Goal: Task Accomplishment & Management: Manage account settings

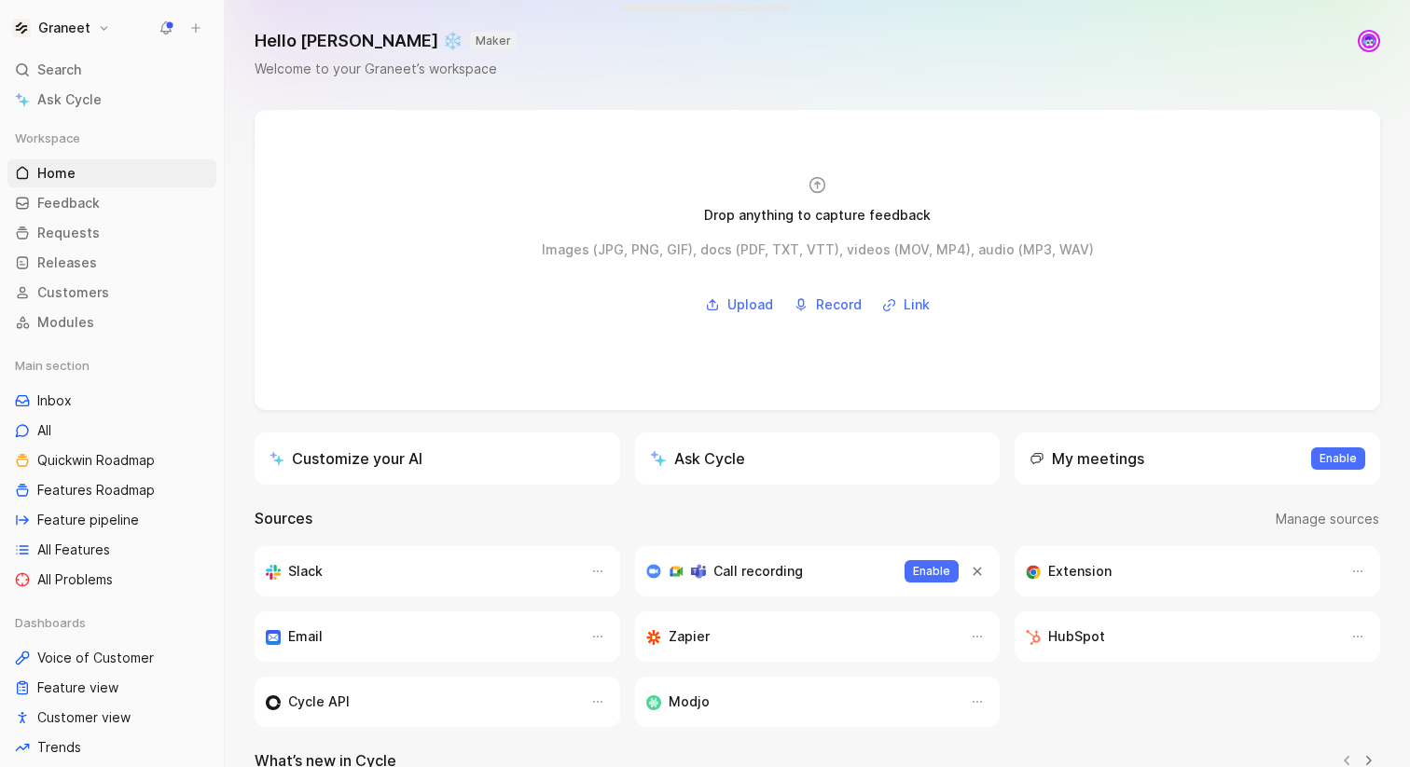
click at [81, 30] on h1 "Graneet" at bounding box center [64, 28] width 52 height 17
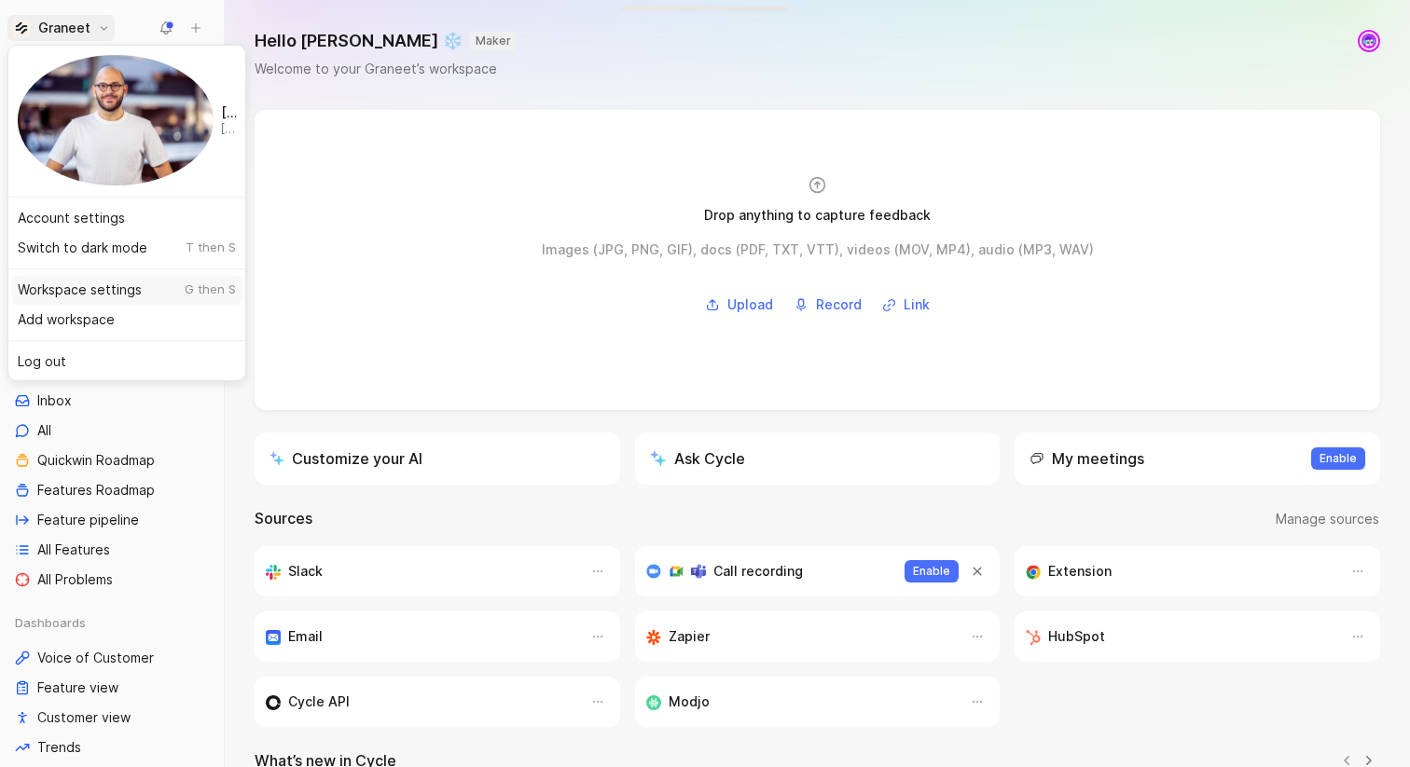
click at [106, 275] on div "Workspace settings G then S" at bounding box center [126, 290] width 229 height 30
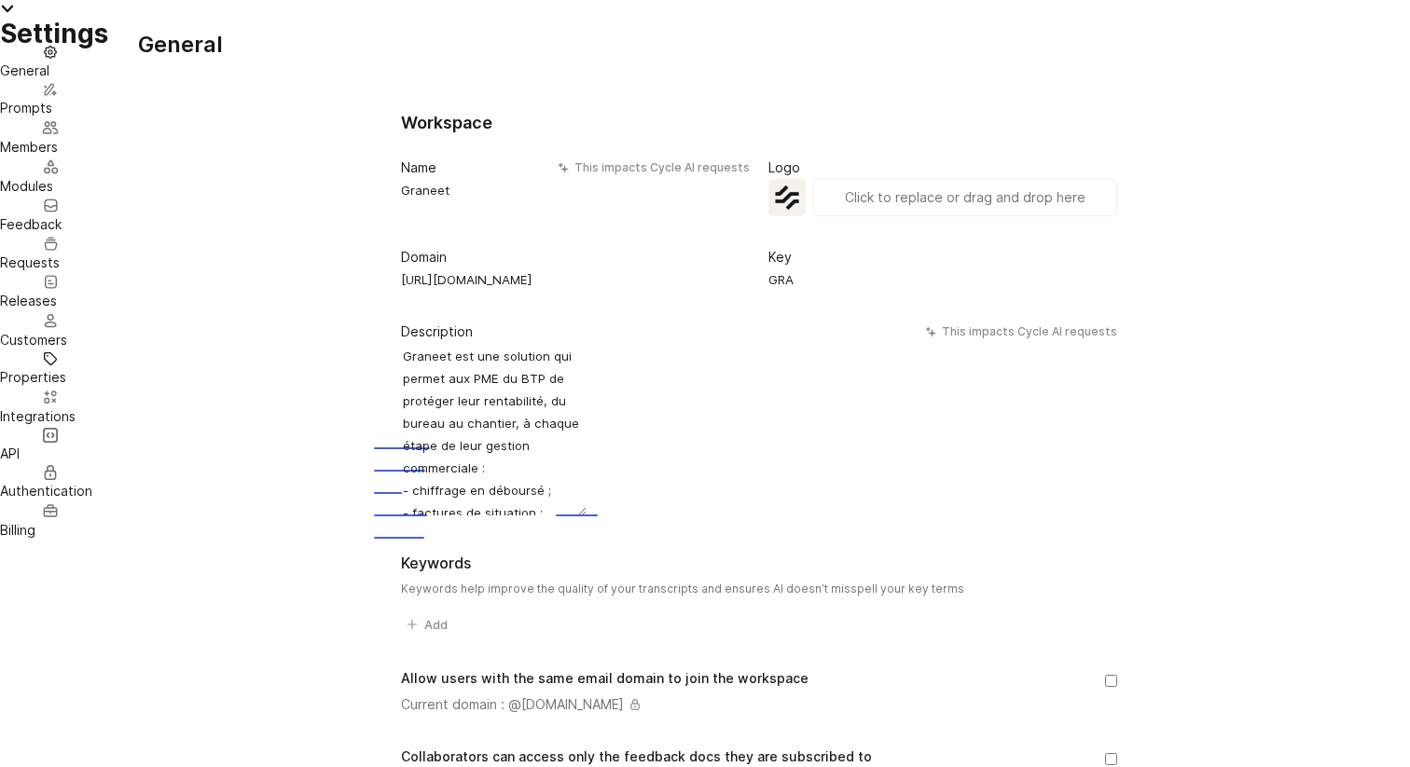
click at [49, 78] on span "General" at bounding box center [24, 70] width 49 height 16
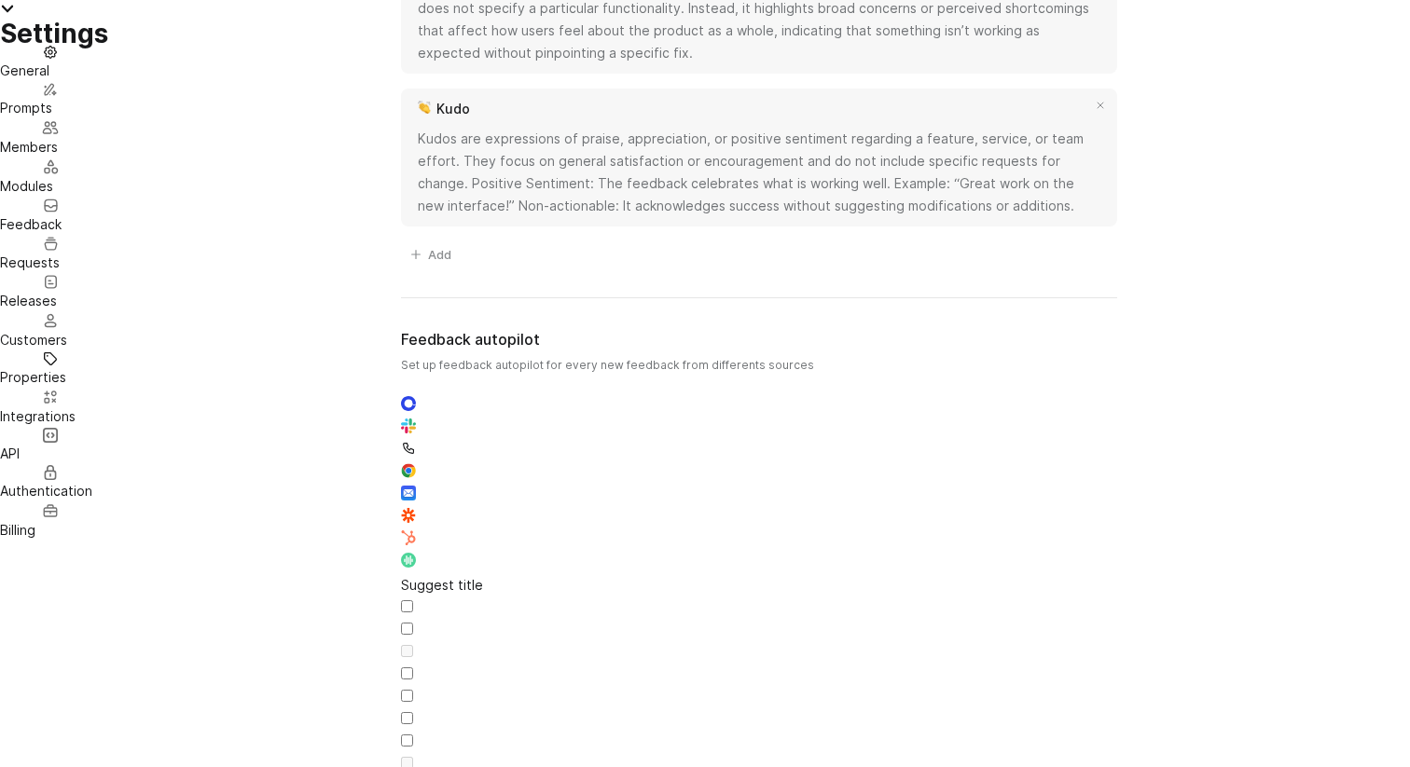
scroll to position [1551, 0]
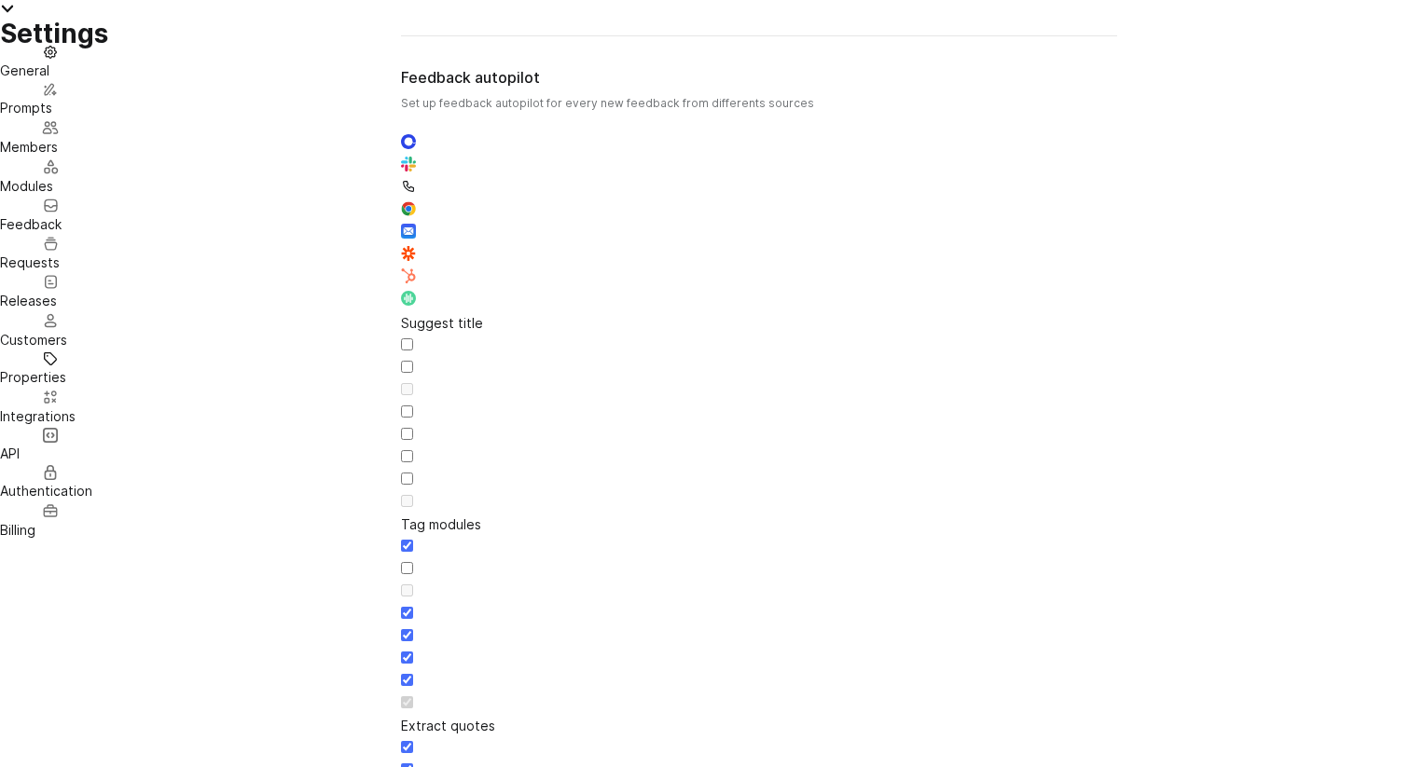
click at [806, 581] on div at bounding box center [759, 581] width 716 height 0
click at [413, 562] on input "checkbox" at bounding box center [407, 568] width 12 height 12
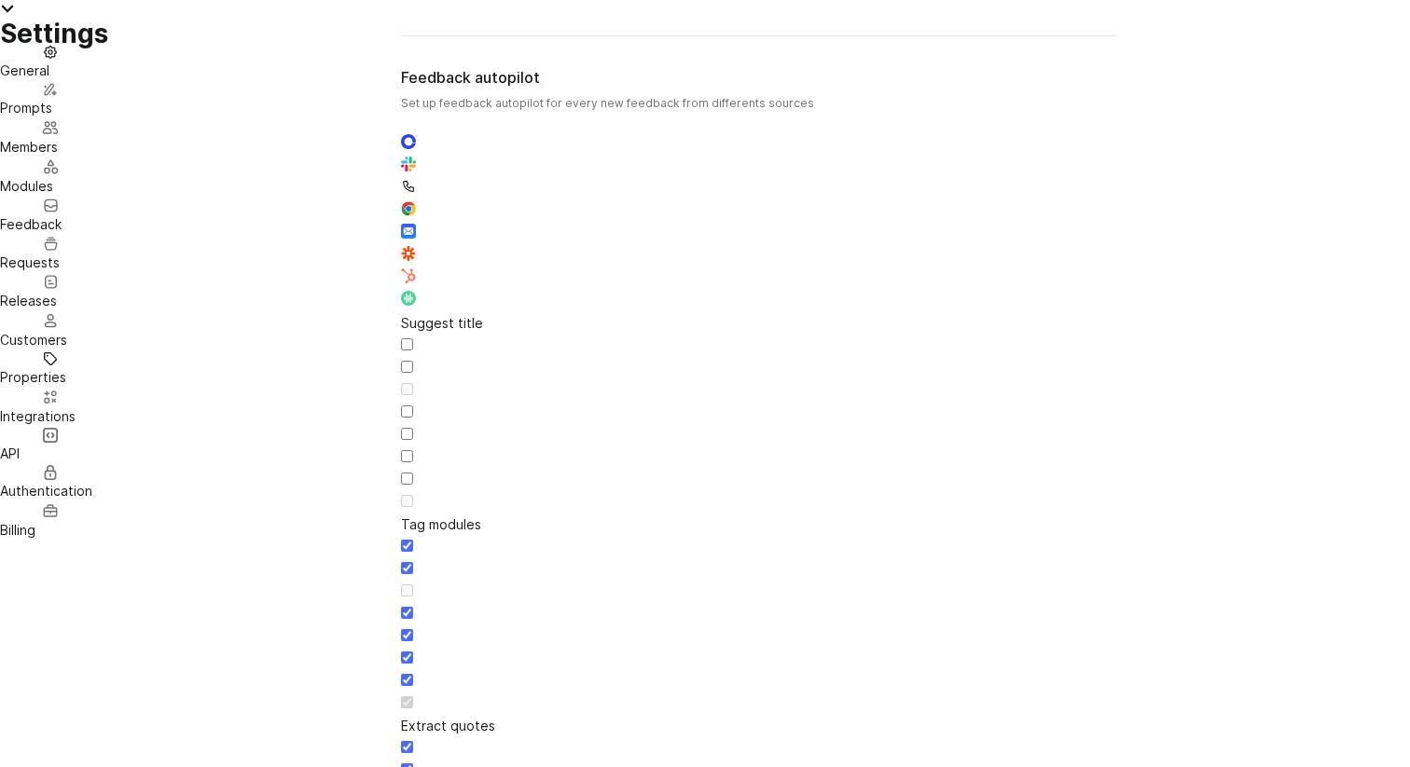
click at [853, 631] on div "General Saved Workspace Name This impacts Cycle AI requests Graneet Logo «rs» C…" at bounding box center [759, 316] width 1242 height 3675
click at [60, 270] on span "Requests" at bounding box center [30, 263] width 60 height 16
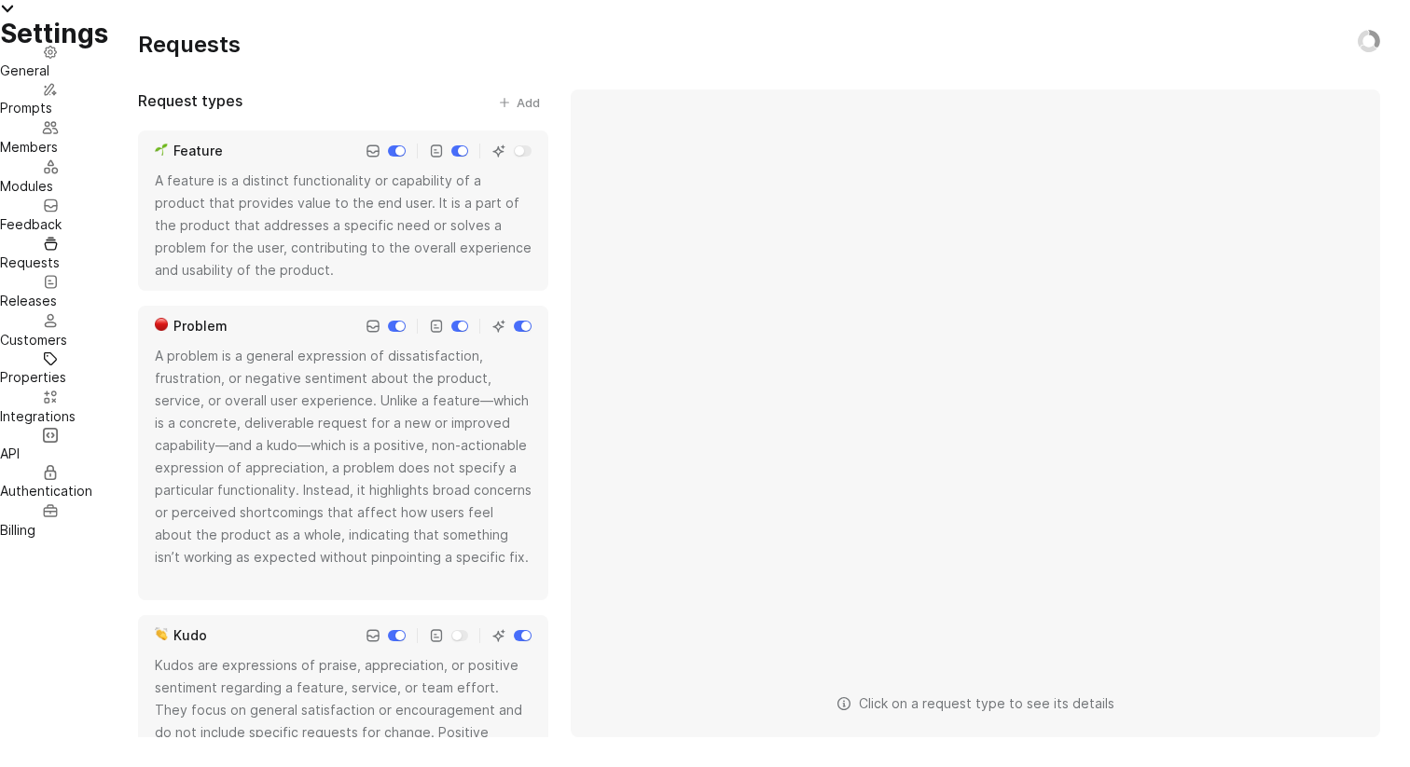
click at [45, 22] on link "Settings" at bounding box center [54, 24] width 108 height 42
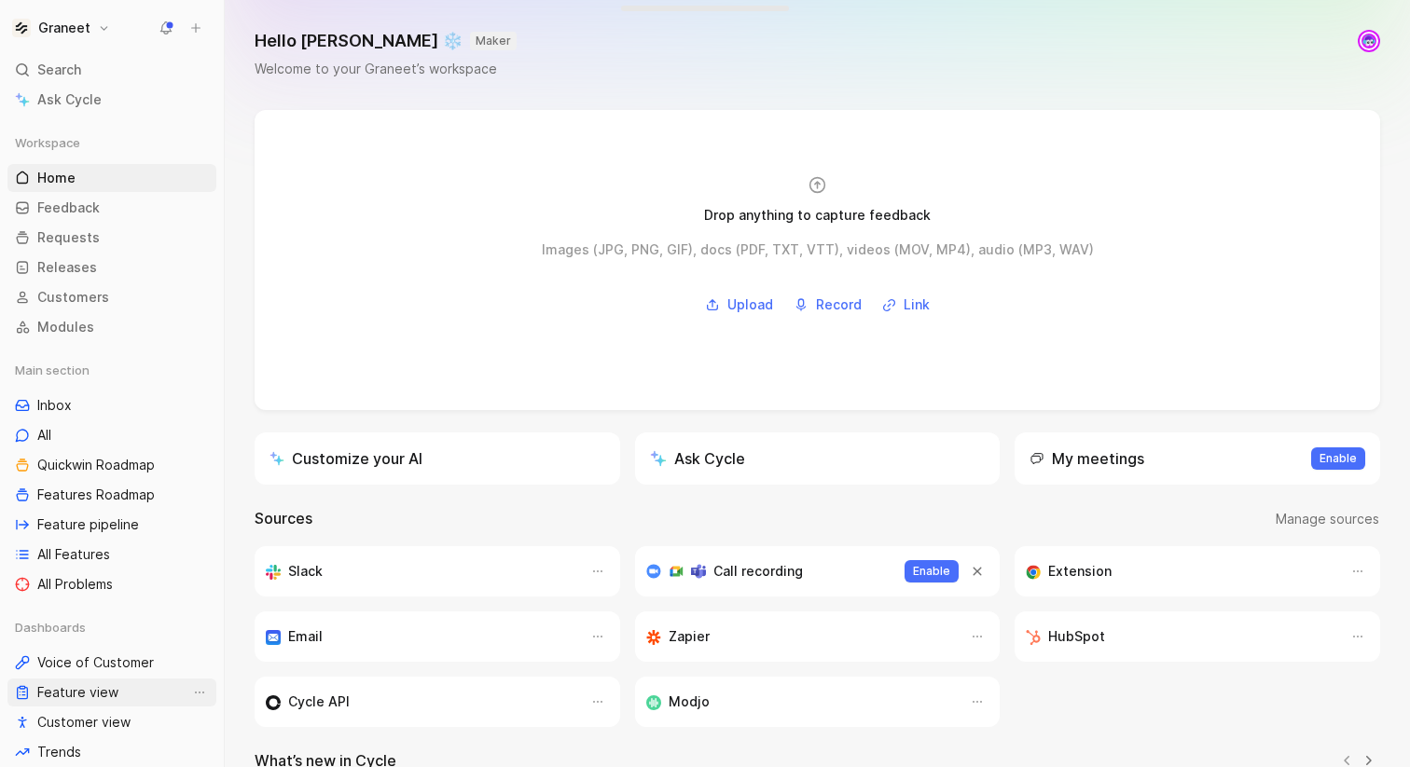
scroll to position [168, 0]
click at [109, 486] on span "Features Roadmap" at bounding box center [95, 495] width 117 height 19
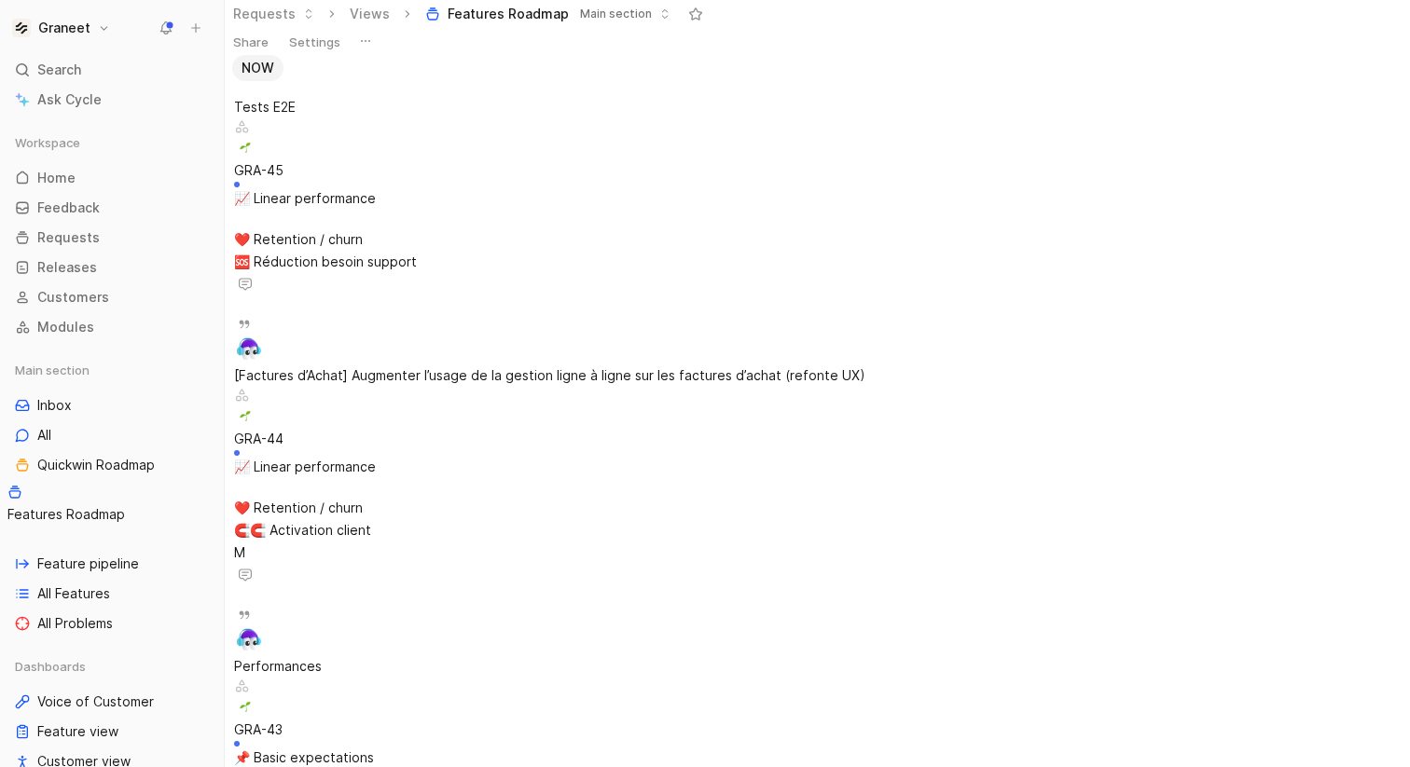
click at [275, 28] on button "Requests" at bounding box center [274, 14] width 98 height 28
click at [287, 116] on span "Requests" at bounding box center [277, 124] width 60 height 16
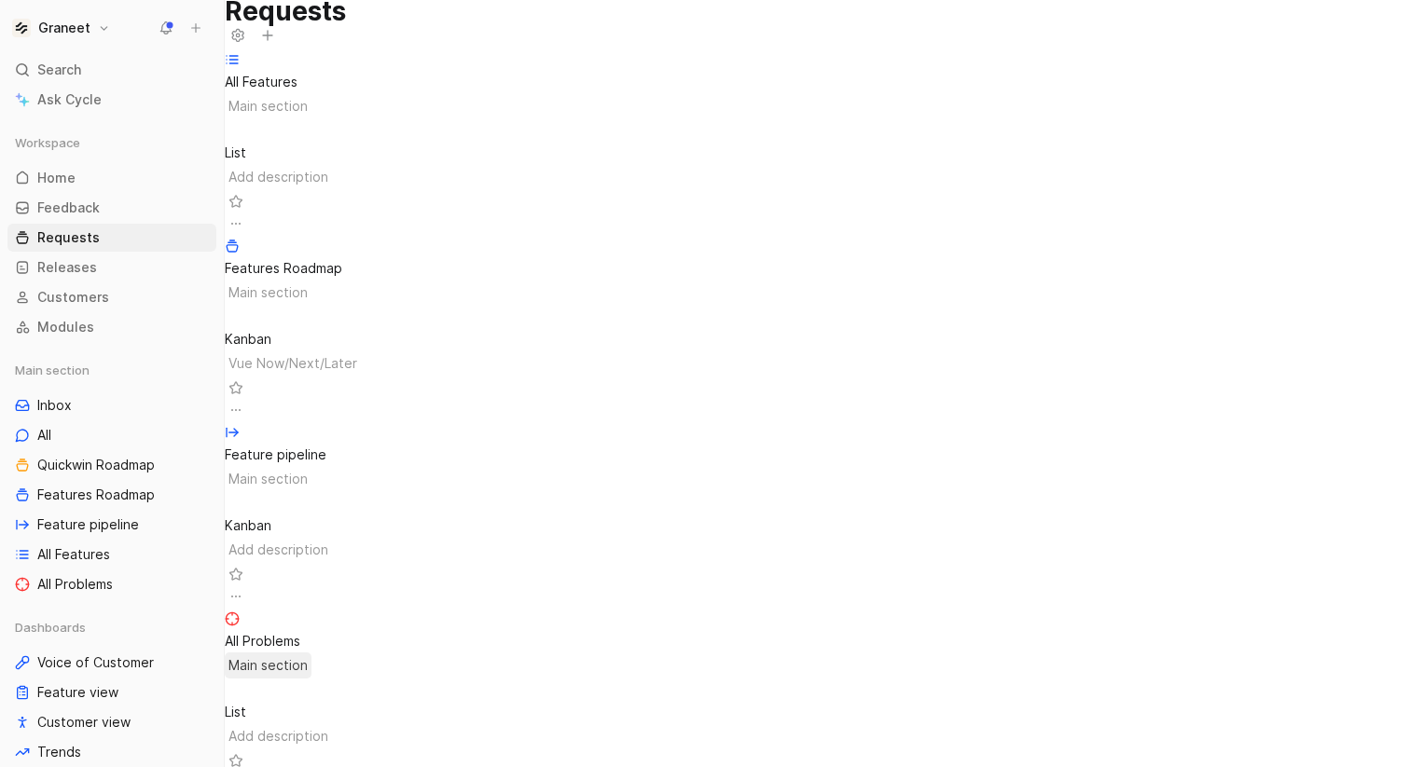
click at [308, 655] on span "Main section" at bounding box center [267, 666] width 79 height 22
click at [310, 630] on div "All Problems" at bounding box center [817, 641] width 1185 height 22
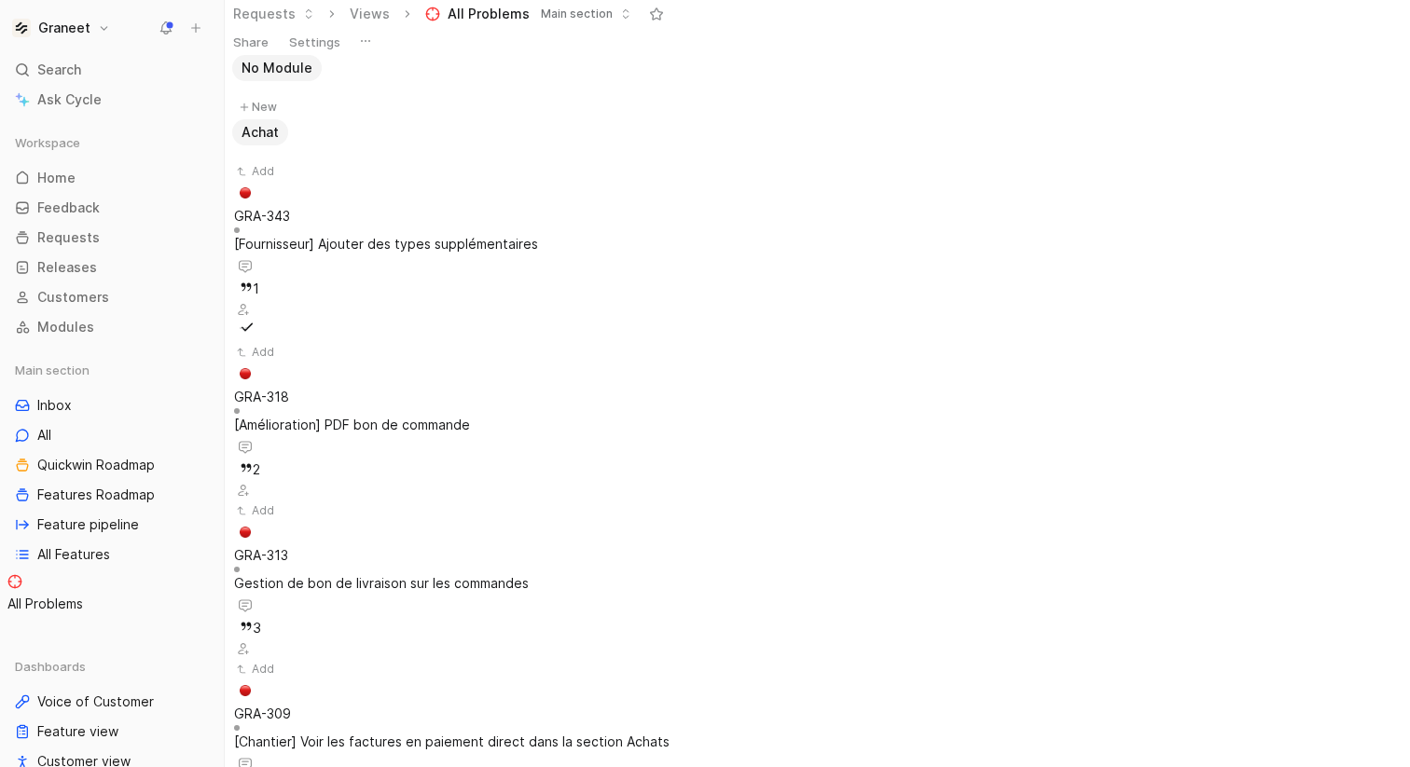
click at [538, 236] on span "[Fournisseur] Ajouter des types supplémentaires" at bounding box center [386, 244] width 304 height 16
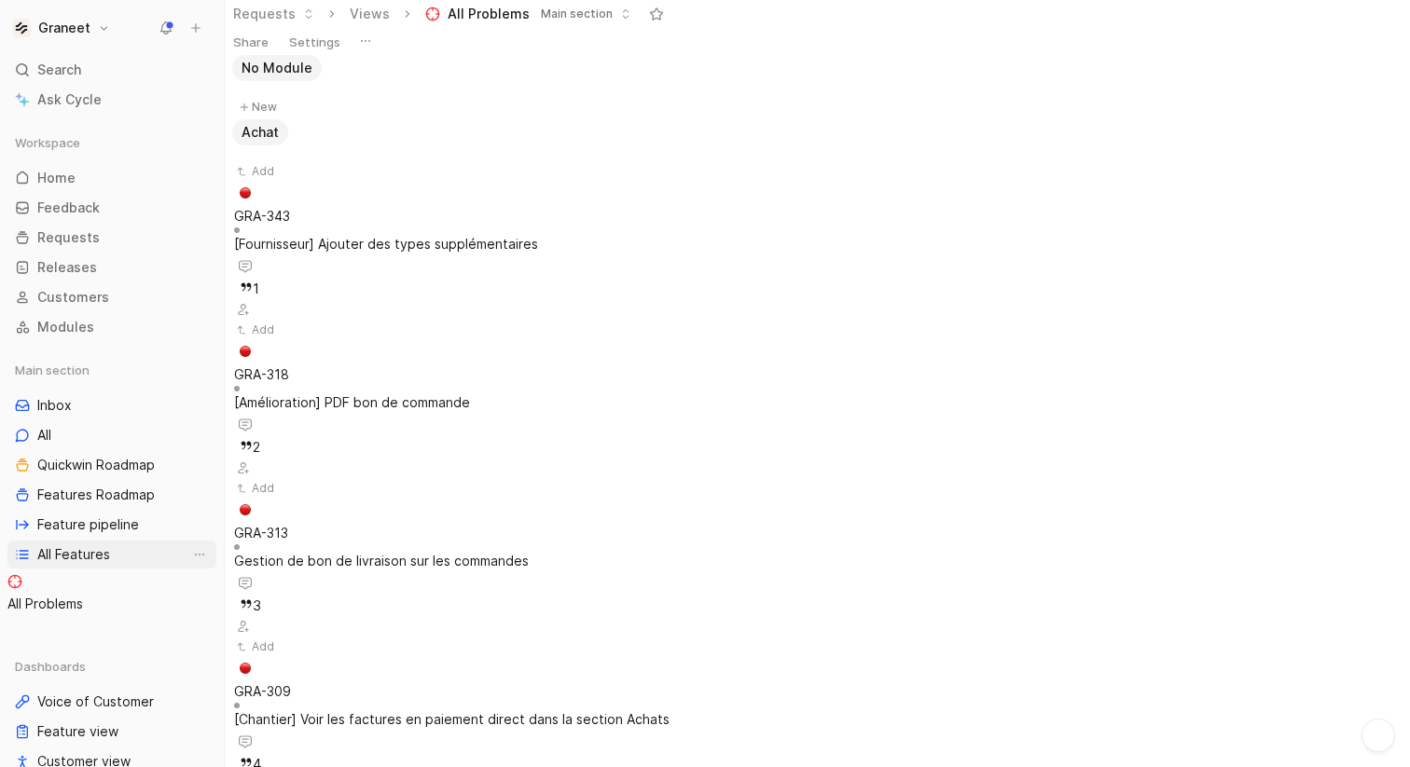
click at [88, 545] on span "All Features" at bounding box center [73, 554] width 73 height 19
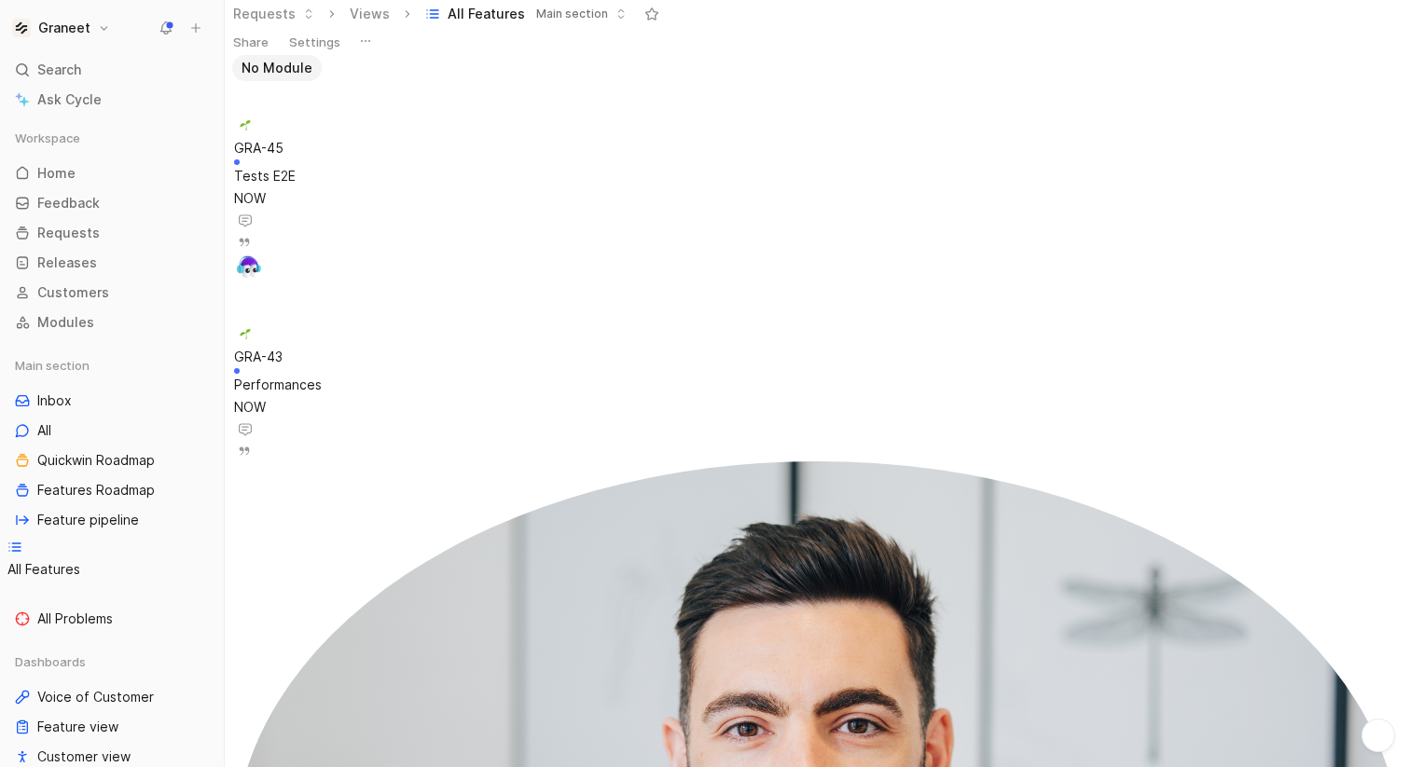
click at [65, 428] on link "All" at bounding box center [111, 431] width 209 height 28
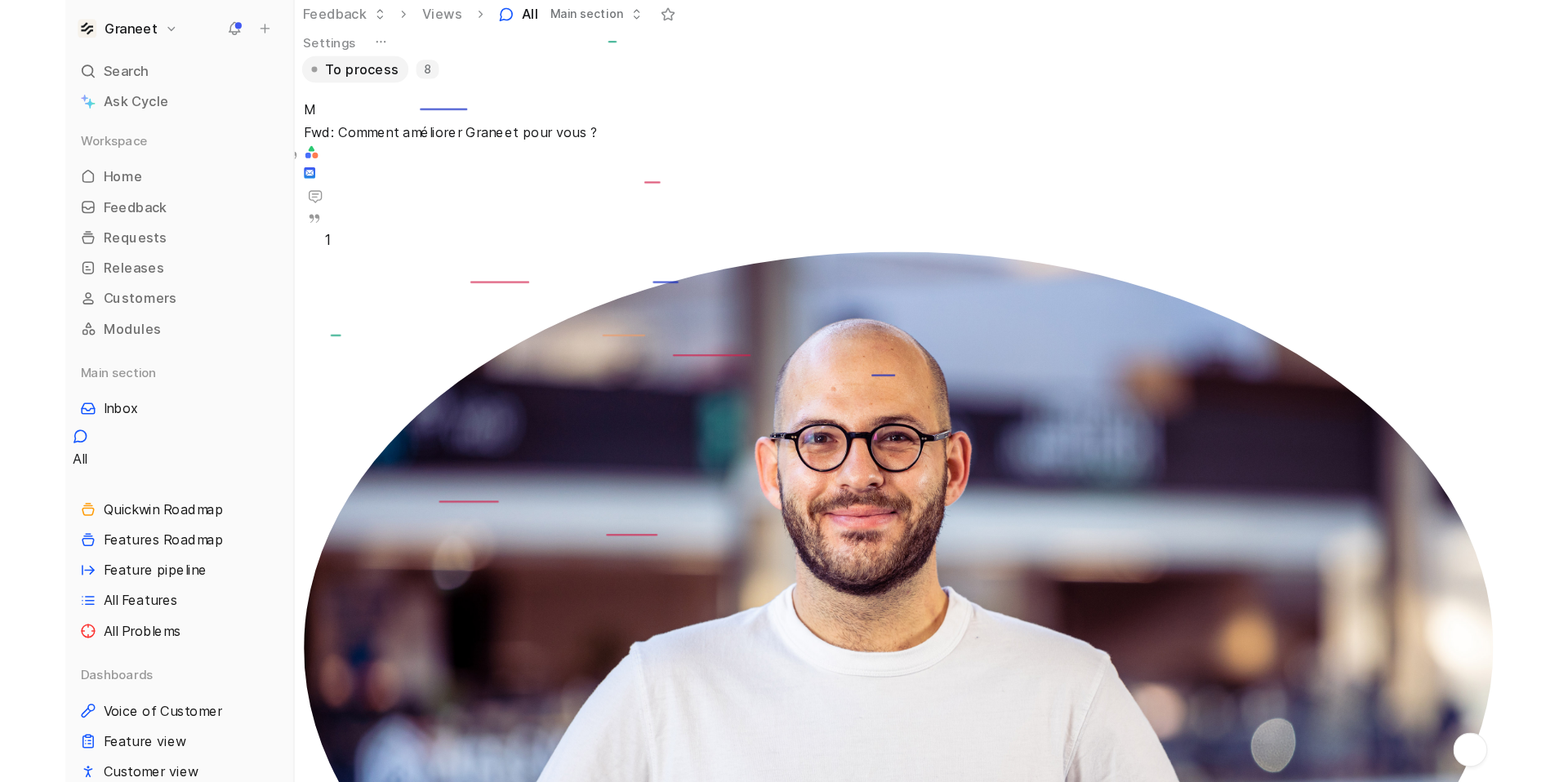
scroll to position [131, 0]
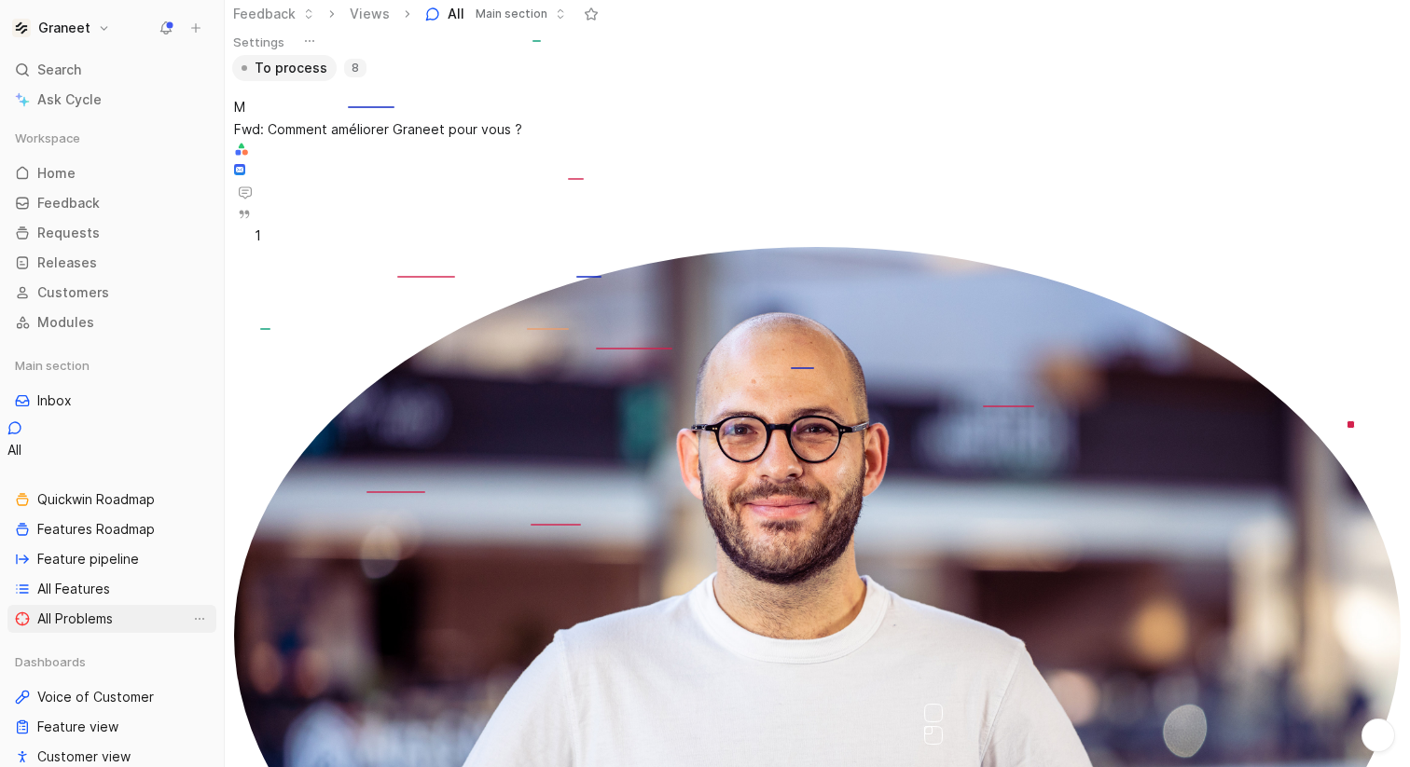
click at [96, 610] on span "All Problems" at bounding box center [75, 619] width 76 height 19
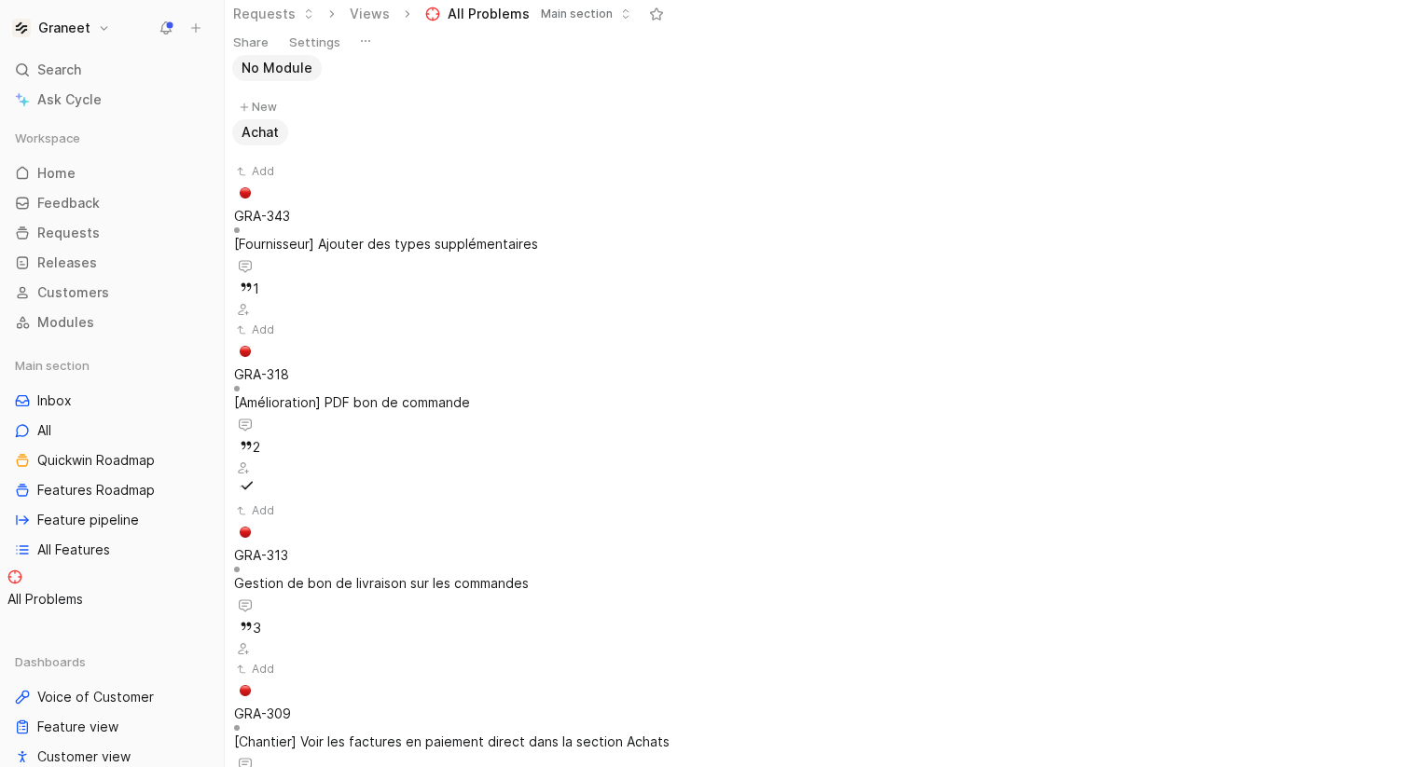
click at [470, 394] on span "[Amélioration] PDF bon de commande" at bounding box center [352, 402] width 236 height 16
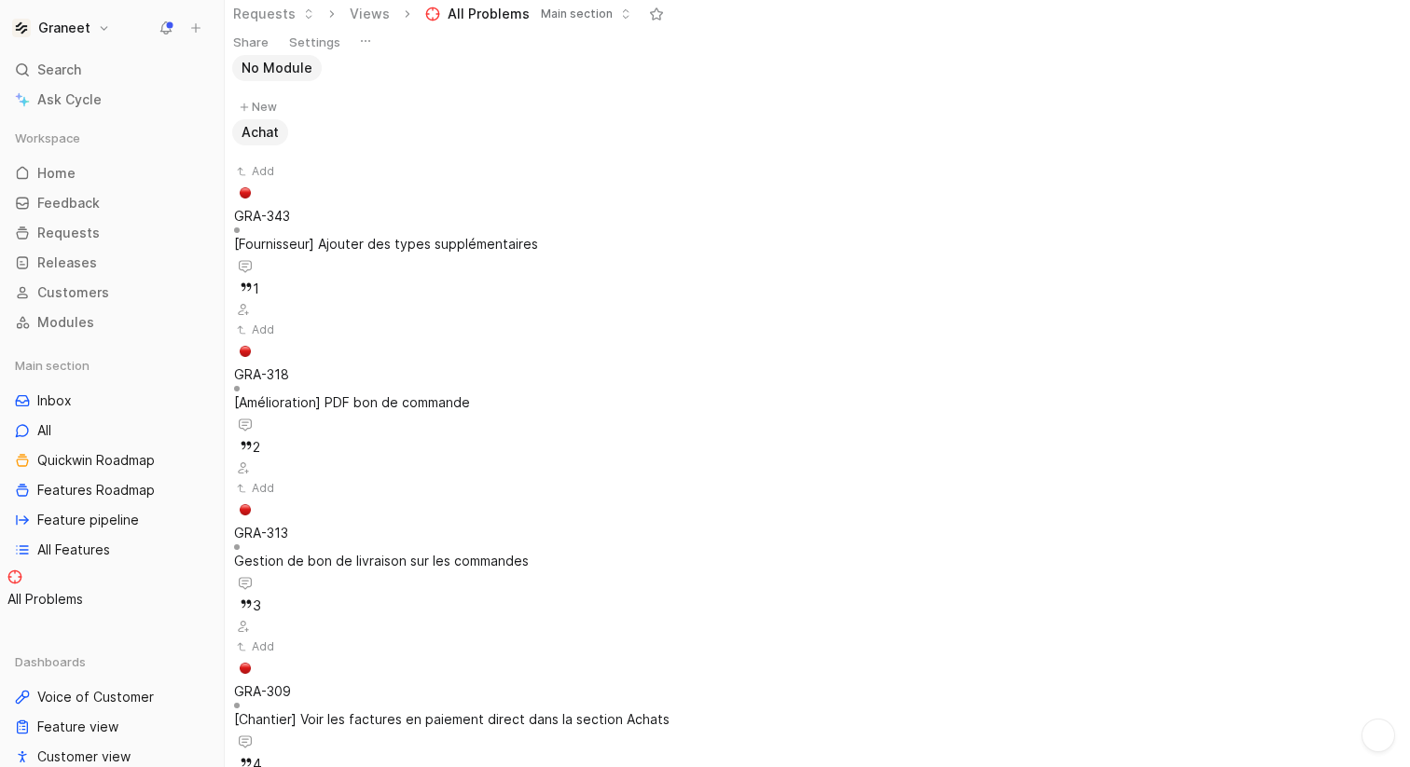
click at [1087, 293] on span "Edit property" at bounding box center [1072, 301] width 84 height 16
click at [945, 379] on span "import" at bounding box center [951, 387] width 40 height 16
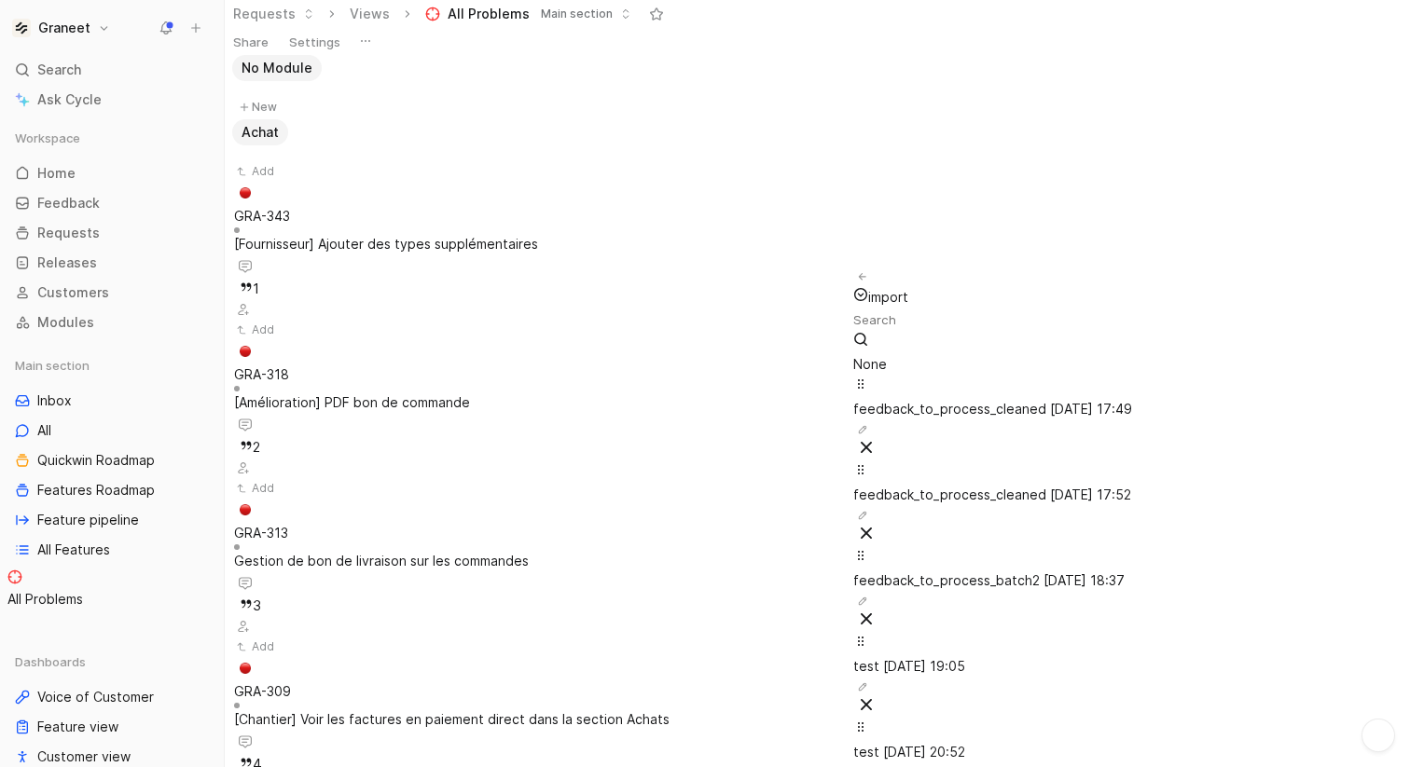
click at [895, 277] on div "import" at bounding box center [992, 288] width 279 height 41
click at [872, 279] on button "button" at bounding box center [862, 277] width 19 height 19
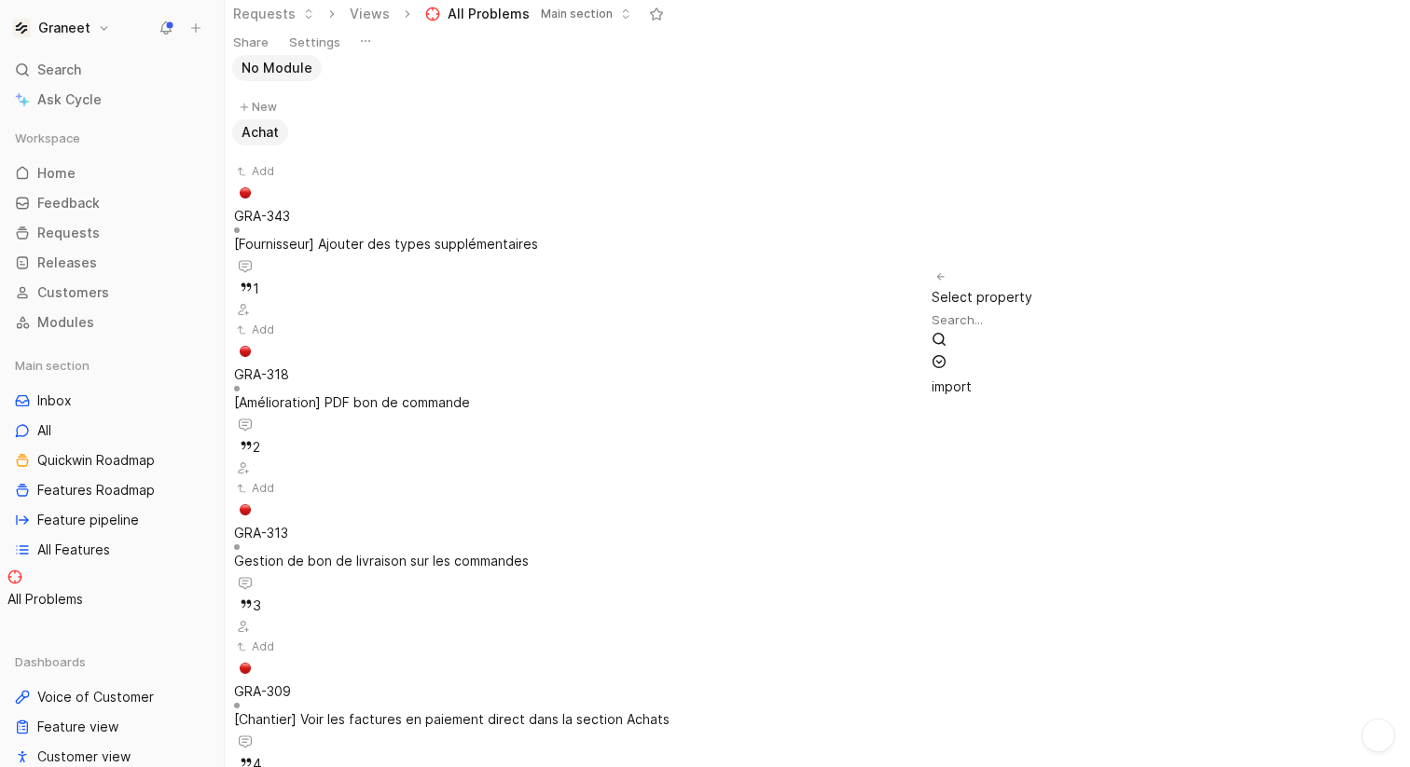
click at [987, 289] on span "Select property" at bounding box center [981, 297] width 101 height 16
click at [59, 205] on span "Feedback" at bounding box center [68, 203] width 62 height 19
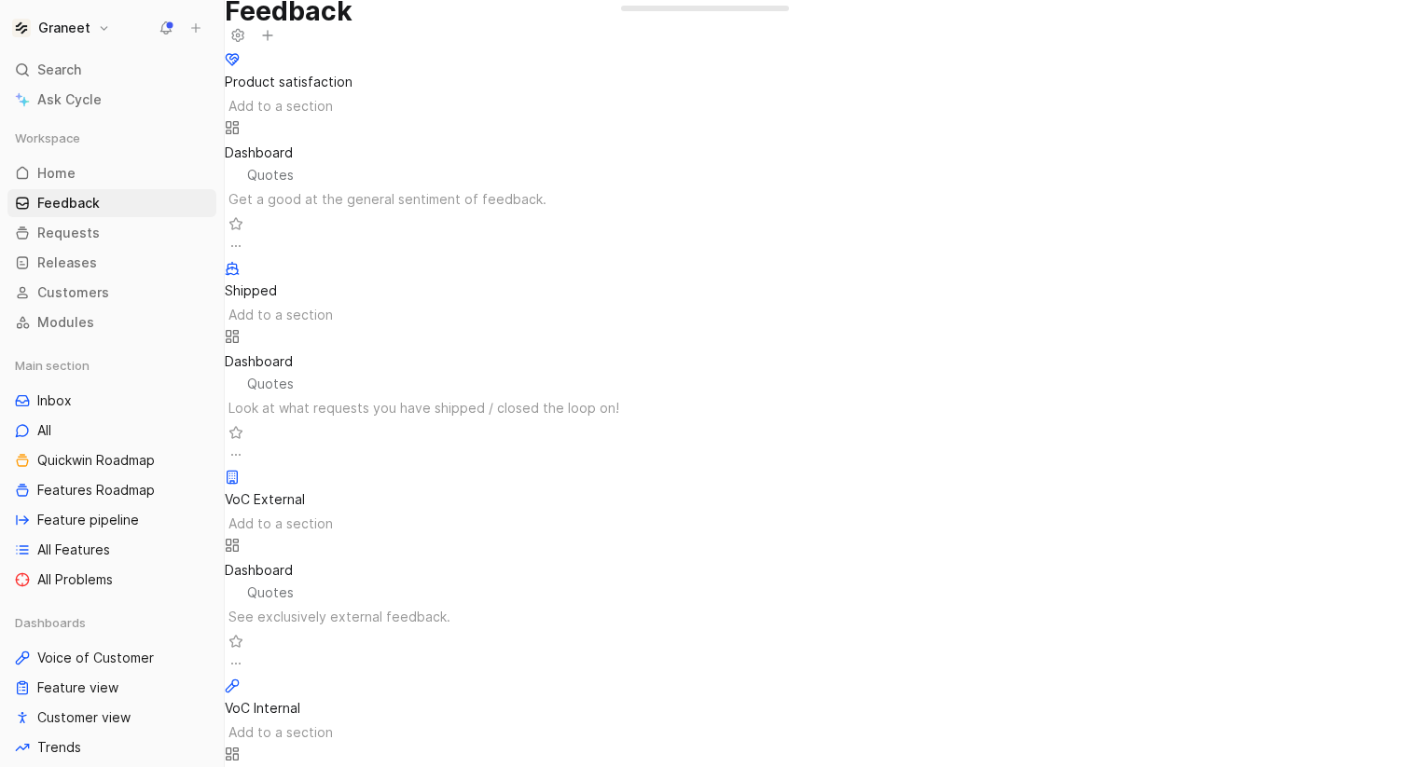
click at [73, 31] on h1 "Graneet" at bounding box center [64, 28] width 52 height 17
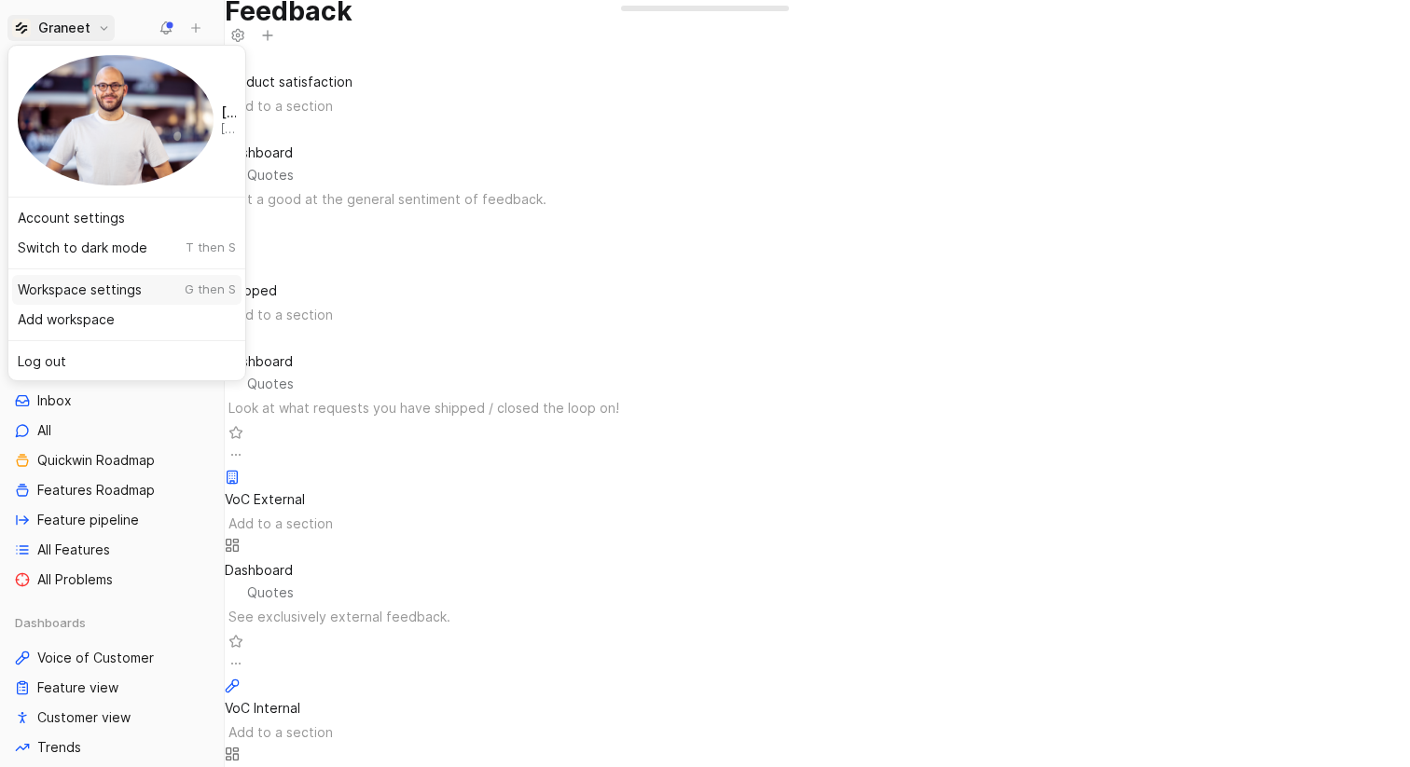
click at [128, 275] on div "Workspace settings G then S" at bounding box center [126, 290] width 229 height 30
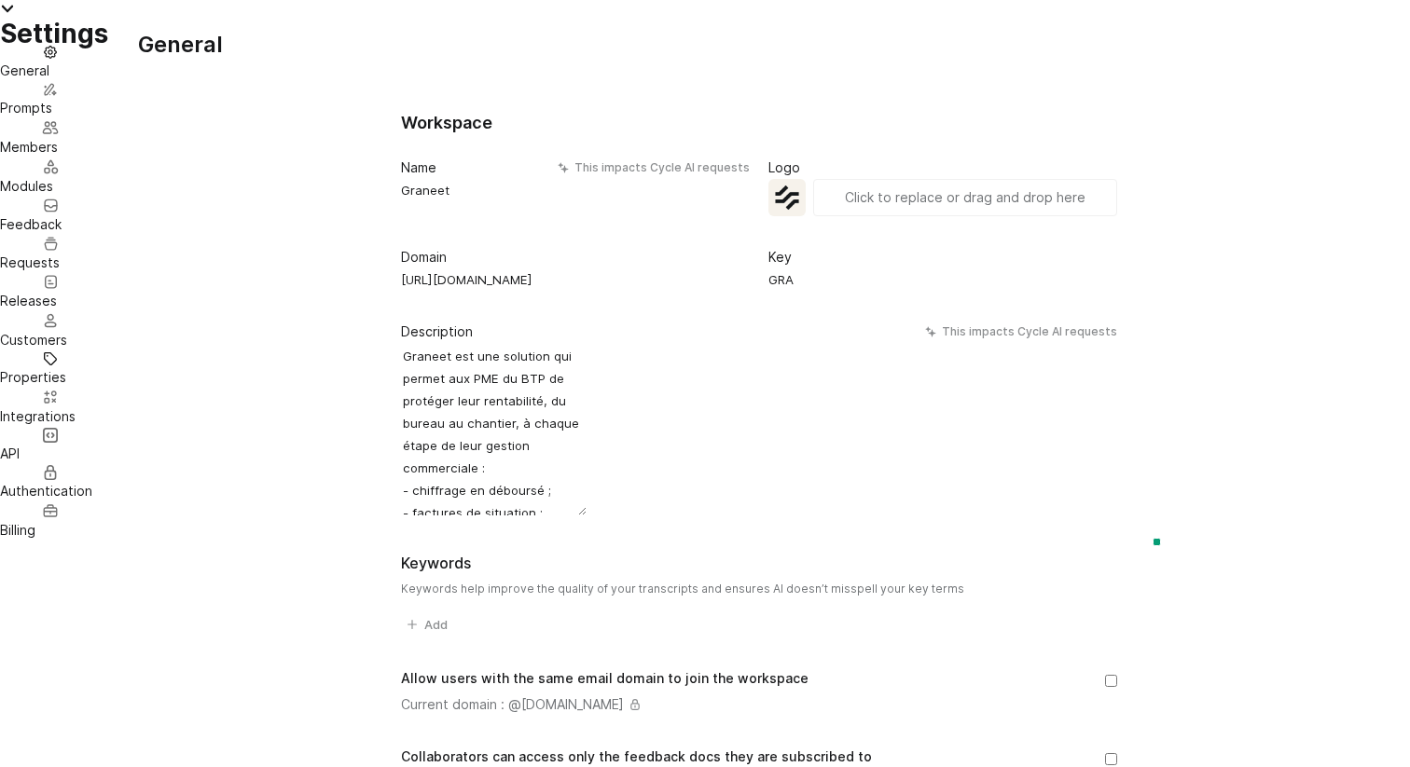
click at [66, 385] on span "Properties" at bounding box center [33, 377] width 66 height 16
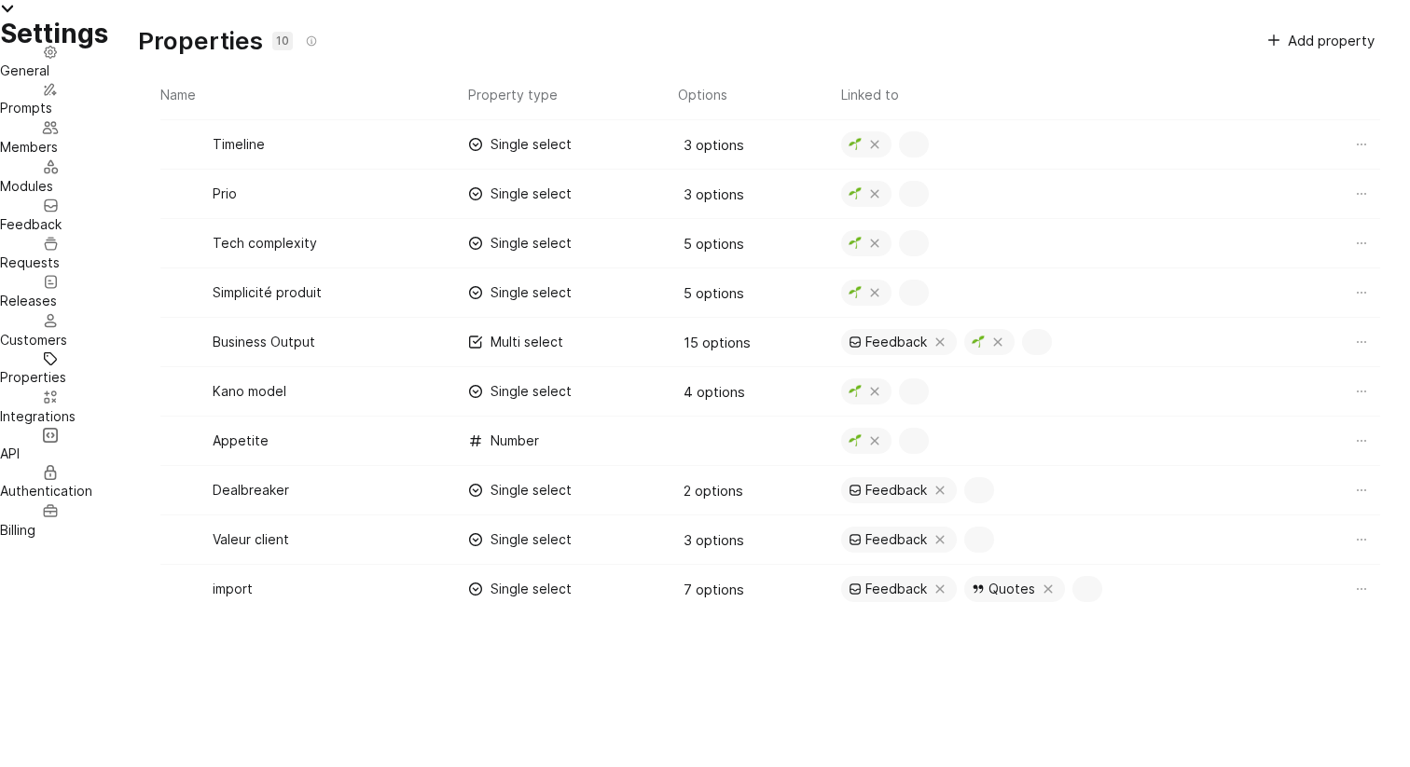
click at [921, 399] on icon at bounding box center [913, 391] width 15 height 15
